Goal: Entertainment & Leisure: Consume media (video, audio)

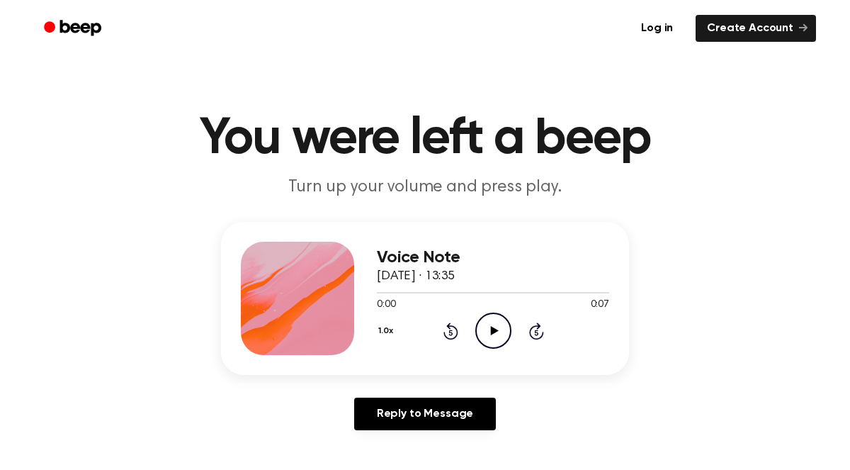
click at [491, 325] on icon "Play Audio" at bounding box center [493, 330] width 36 height 36
click at [499, 332] on icon "Play Audio" at bounding box center [493, 330] width 36 height 36
click at [498, 330] on icon "Play Audio" at bounding box center [493, 330] width 36 height 36
